Goal: Information Seeking & Learning: Learn about a topic

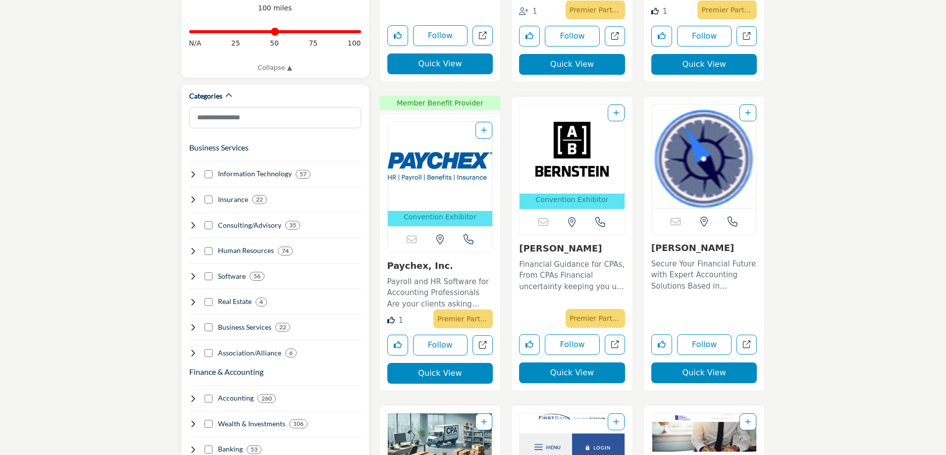
scroll to position [495, 0]
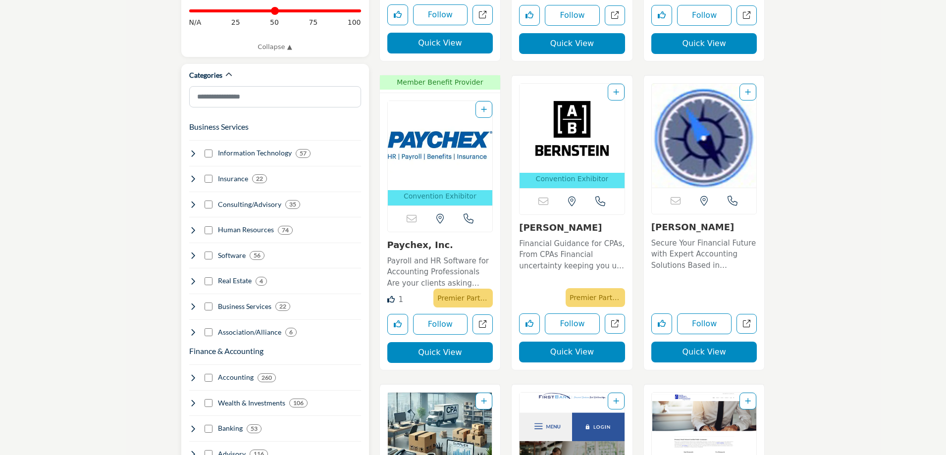
scroll to position [495, 0]
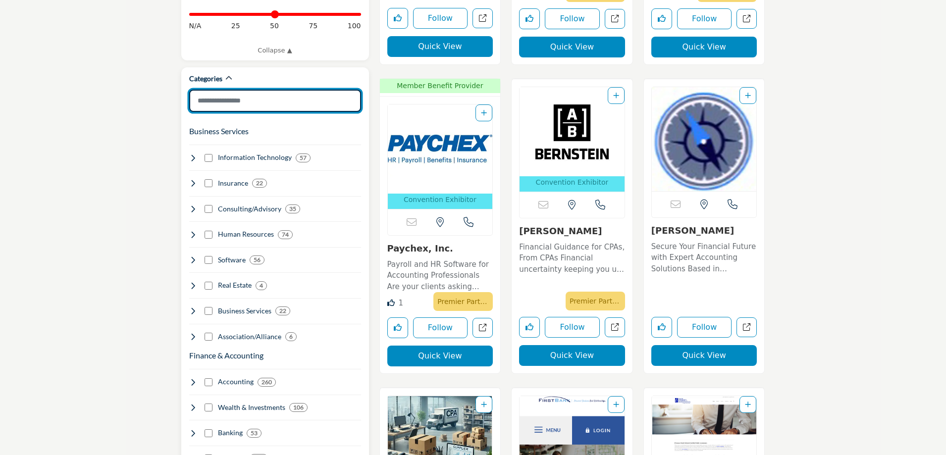
click at [266, 93] on input "Search Category" at bounding box center [275, 101] width 172 height 22
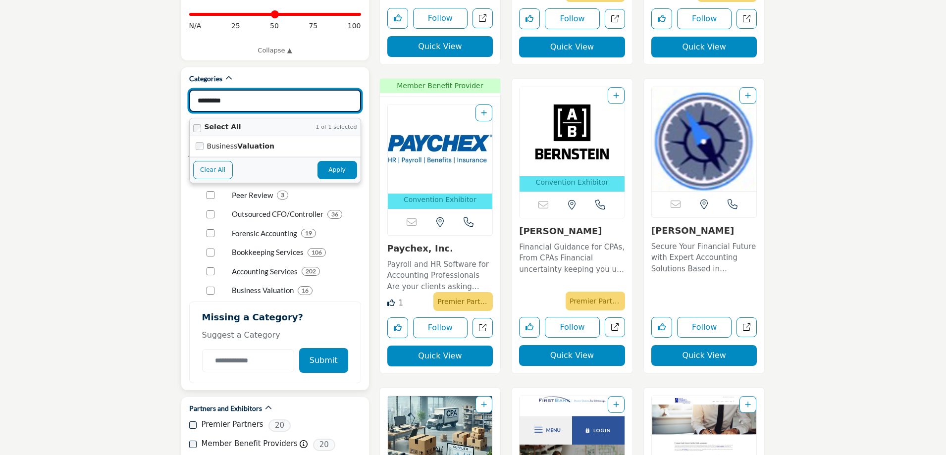
click at [329, 161] on button "Apply" at bounding box center [337, 170] width 40 height 18
type input "*********"
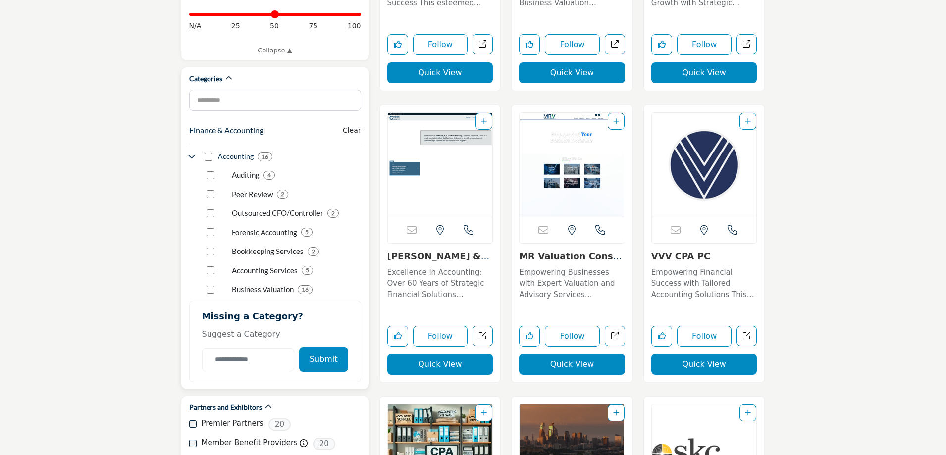
click at [322, 347] on button "Submit" at bounding box center [323, 359] width 49 height 25
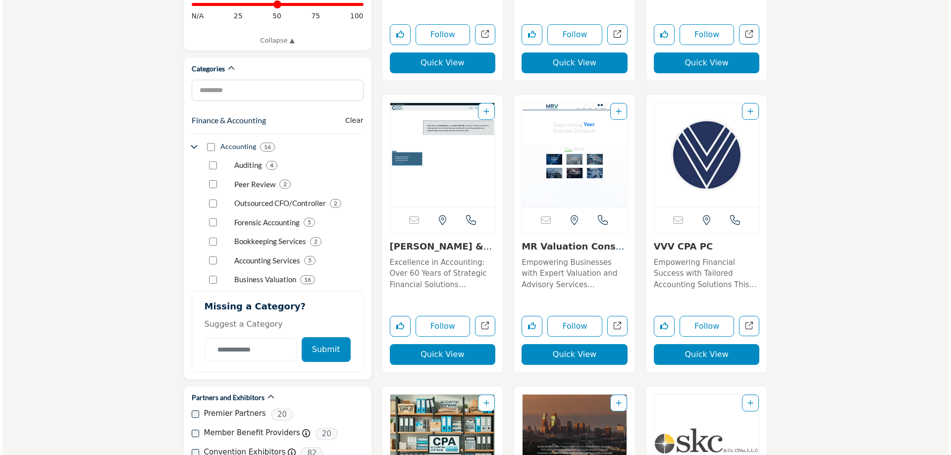
scroll to position [495, 0]
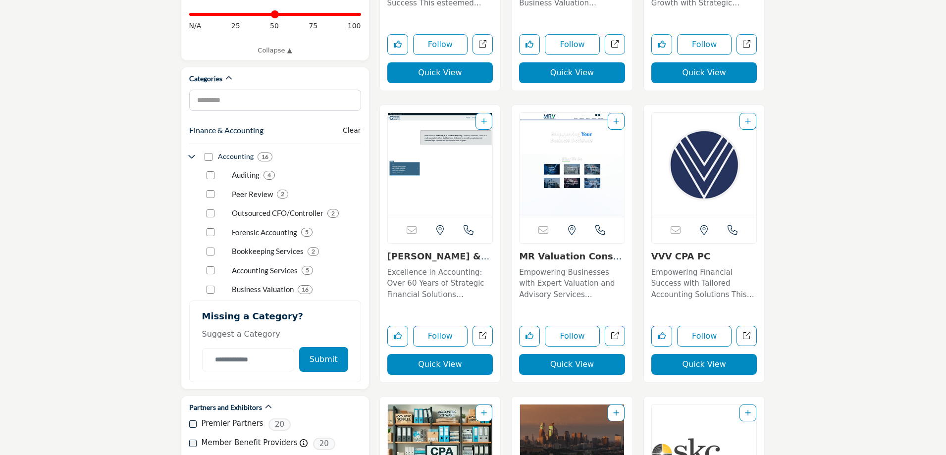
click at [689, 362] on button "Quick View" at bounding box center [704, 364] width 106 height 21
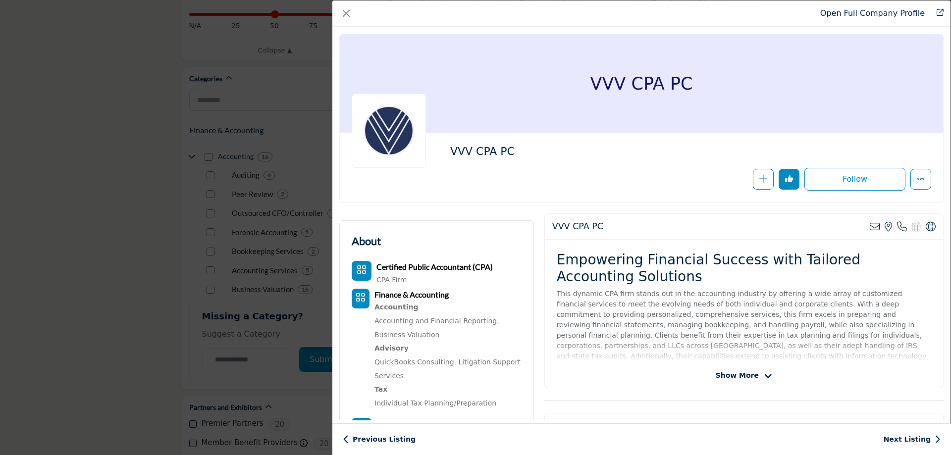
click at [723, 372] on span "Show More" at bounding box center [737, 375] width 43 height 10
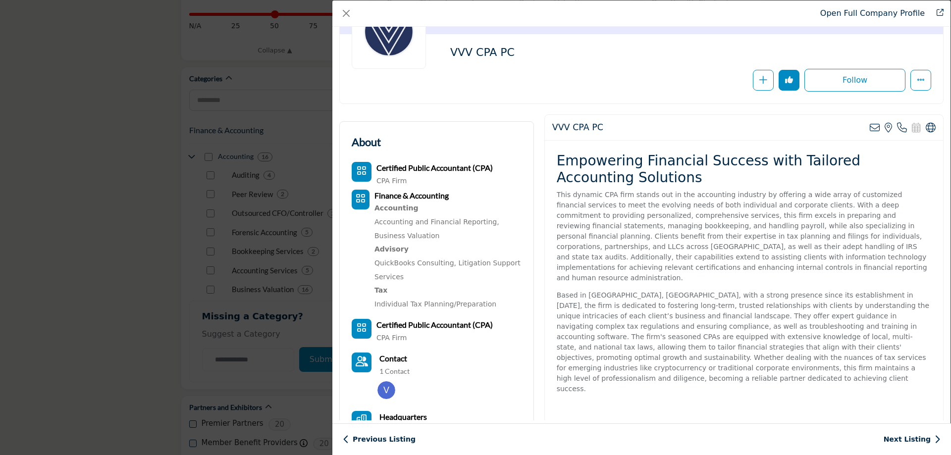
scroll to position [0, 0]
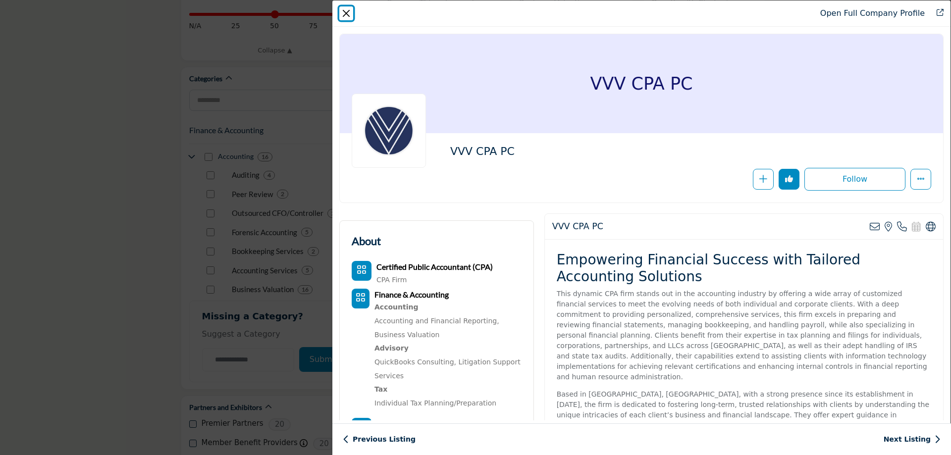
click at [346, 10] on button "Close" at bounding box center [346, 13] width 14 height 14
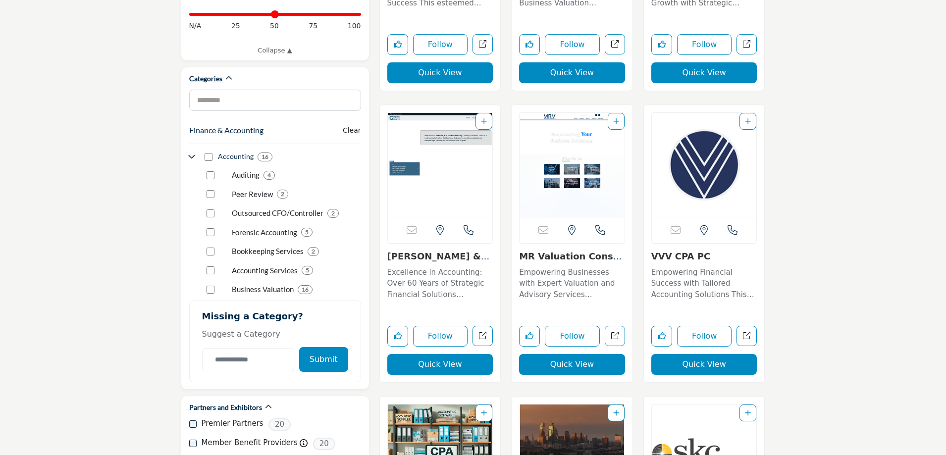
click at [572, 360] on button "Quick View" at bounding box center [572, 364] width 106 height 21
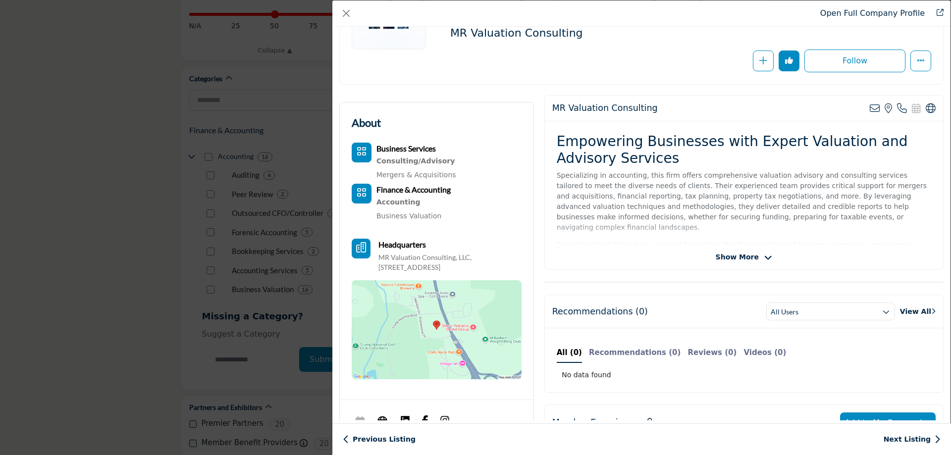
scroll to position [99, 0]
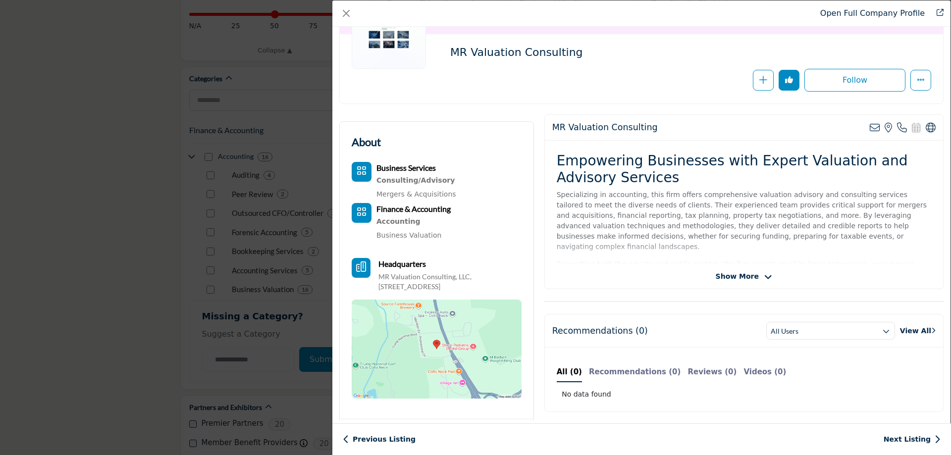
click at [728, 279] on span "Show More" at bounding box center [737, 276] width 43 height 10
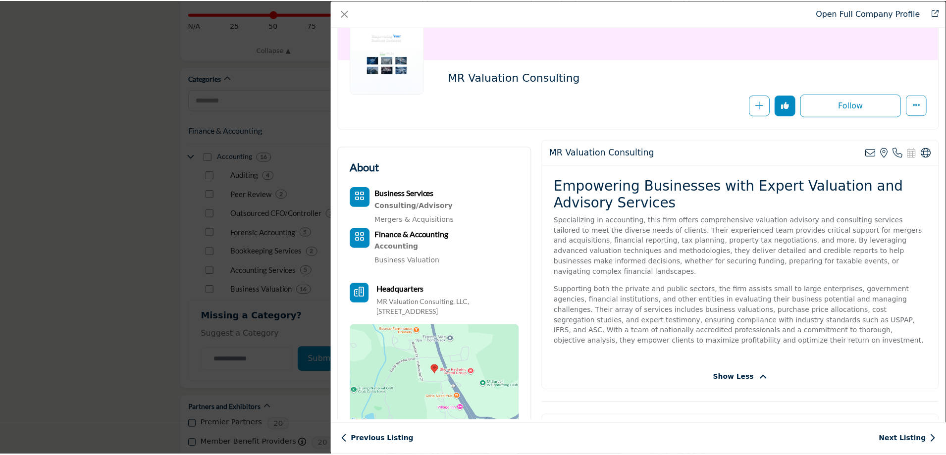
scroll to position [50, 0]
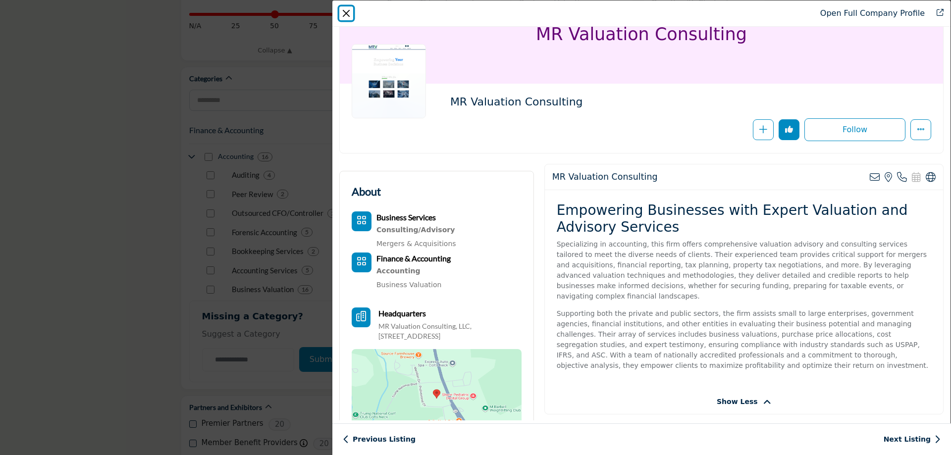
click at [341, 16] on button "Close" at bounding box center [346, 13] width 14 height 14
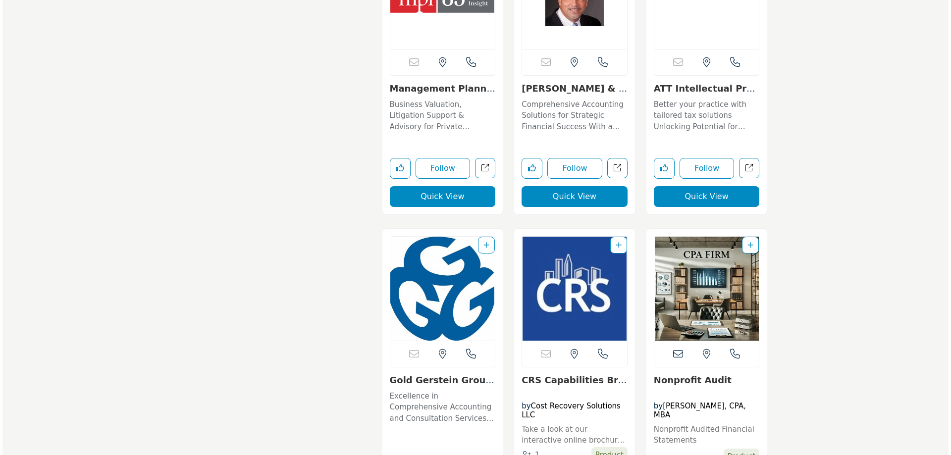
scroll to position [1238, 0]
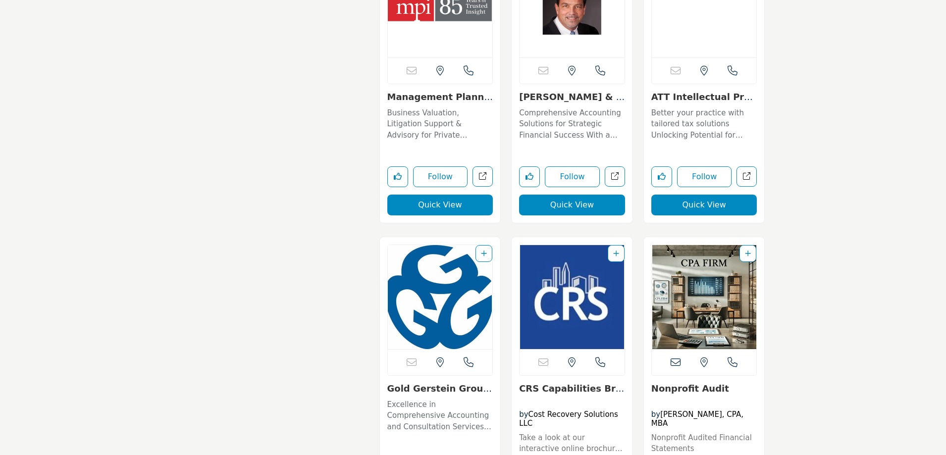
click at [441, 211] on button "Quick View" at bounding box center [440, 205] width 106 height 21
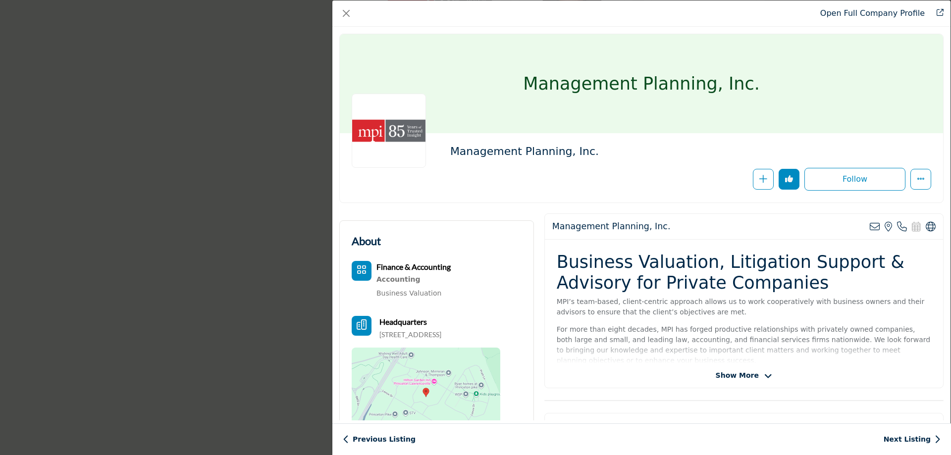
click at [717, 373] on span "Show More" at bounding box center [737, 375] width 43 height 10
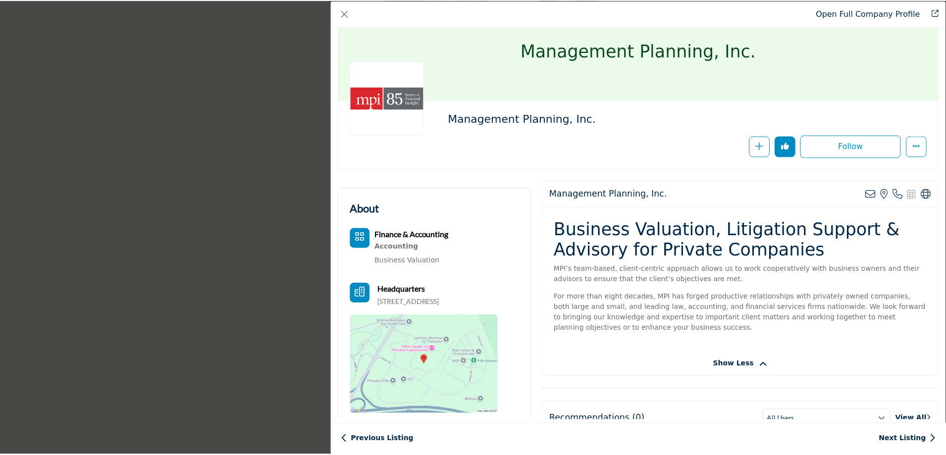
scroll to position [50, 0]
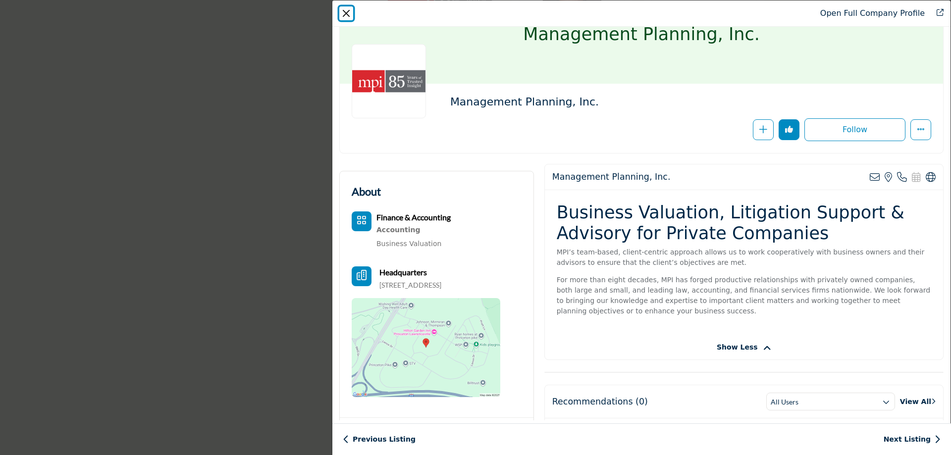
click at [342, 14] on button "Close" at bounding box center [346, 13] width 14 height 14
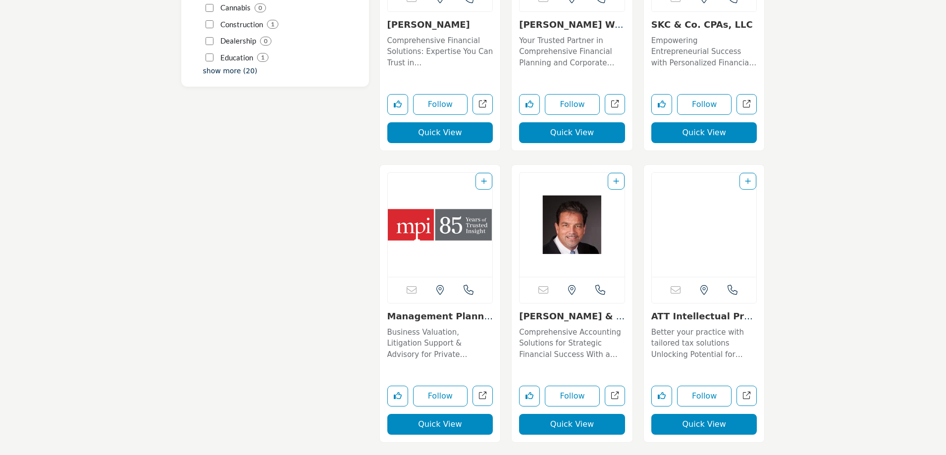
scroll to position [1040, 0]
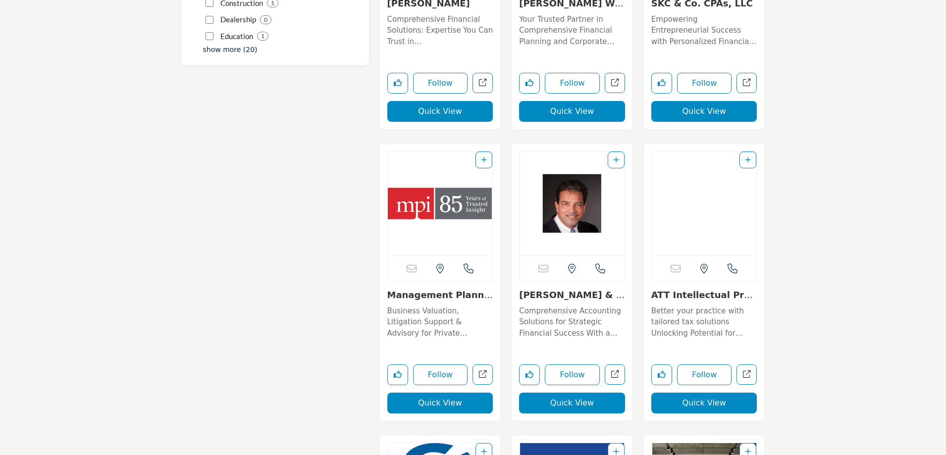
click at [471, 298] on link "Management Planning,..." at bounding box center [439, 300] width 105 height 21
